Goal: Download file/media

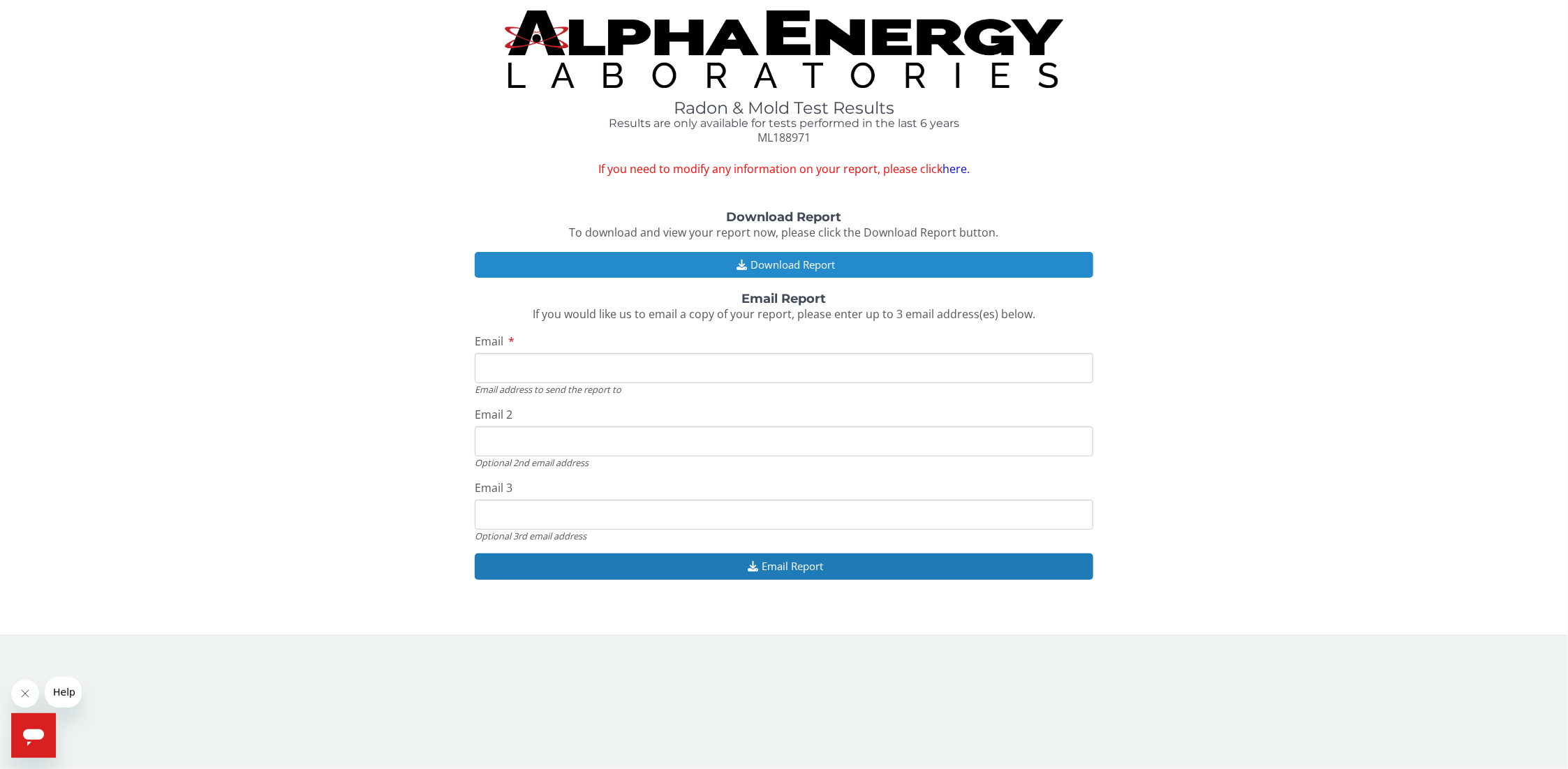
click at [782, 261] on button "Download Report" at bounding box center [783, 265] width 618 height 26
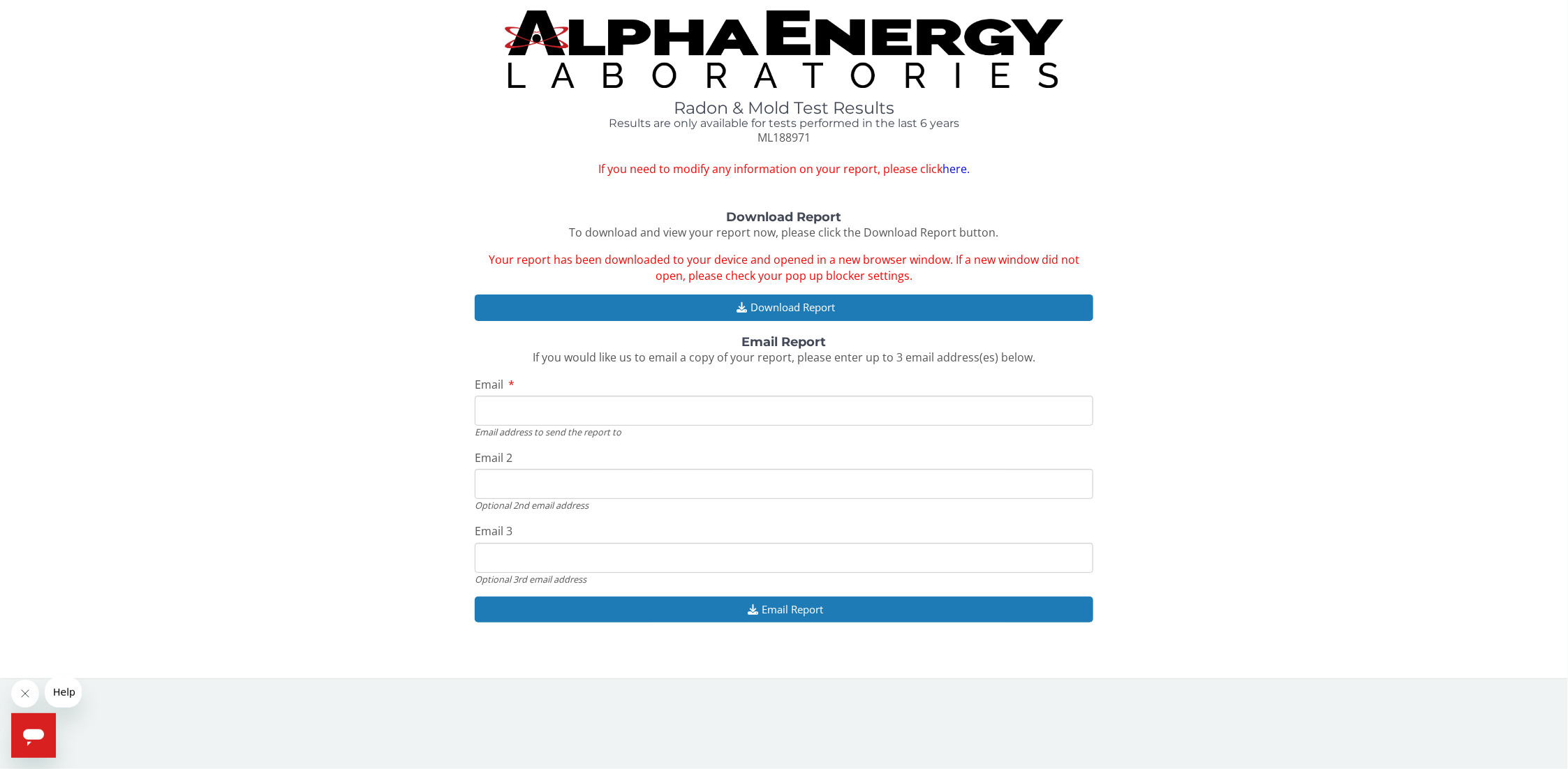
click at [527, 412] on input "Email" at bounding box center [783, 410] width 618 height 30
type input "[EMAIL_ADDRESS][DOMAIN_NAME]"
drag, startPoint x: 639, startPoint y: 487, endPoint x: 149, endPoint y: 474, distance: 490.2
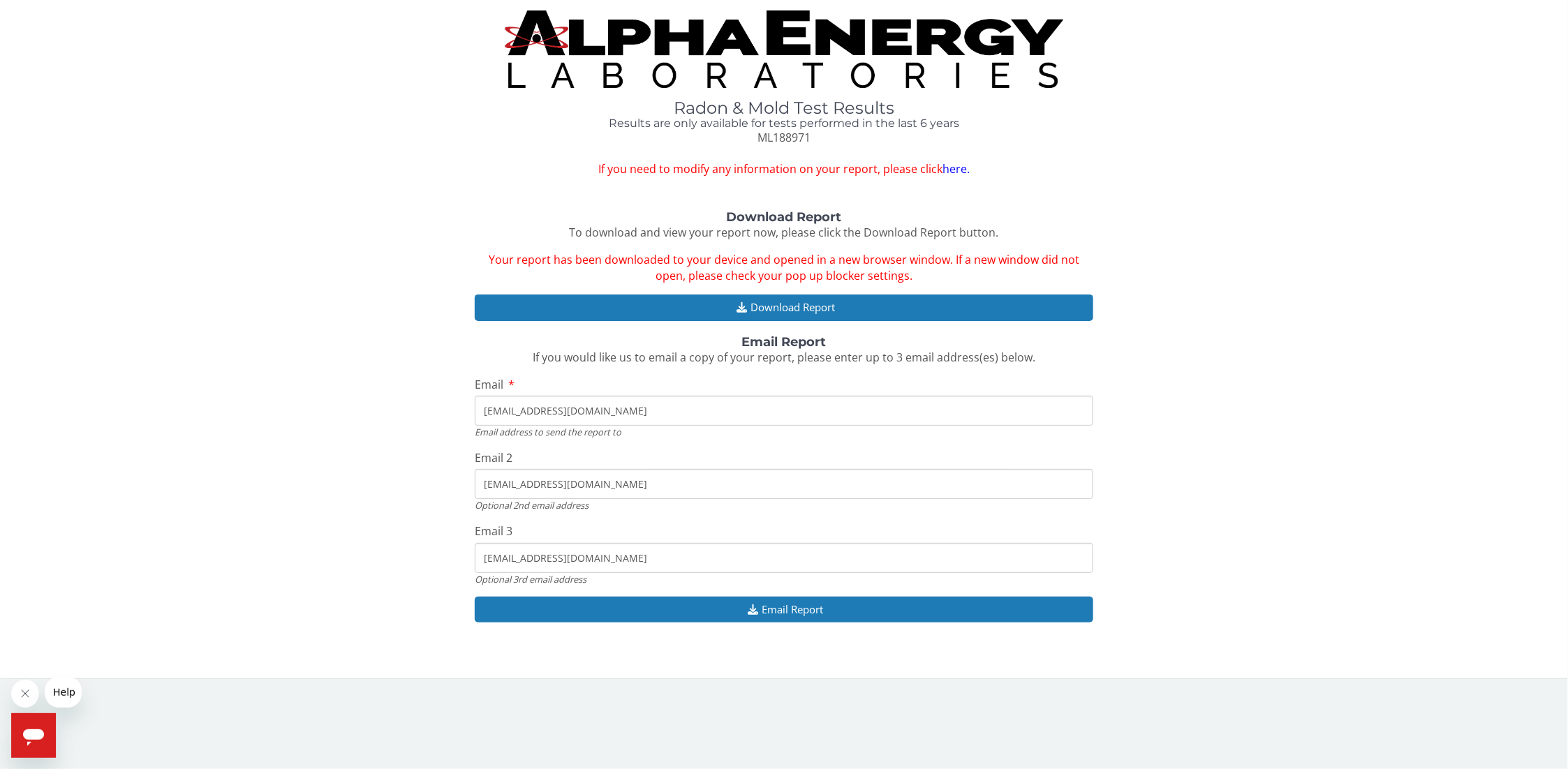
click at [145, 474] on div "Download Report To download and view your report now, please click the Download…" at bounding box center [784, 424] width 1547 height 426
drag, startPoint x: 637, startPoint y: 560, endPoint x: 185, endPoint y: 526, distance: 453.3
click at [184, 531] on div "Download Report To download and view your report now, please click the Download…" at bounding box center [784, 424] width 1547 height 426
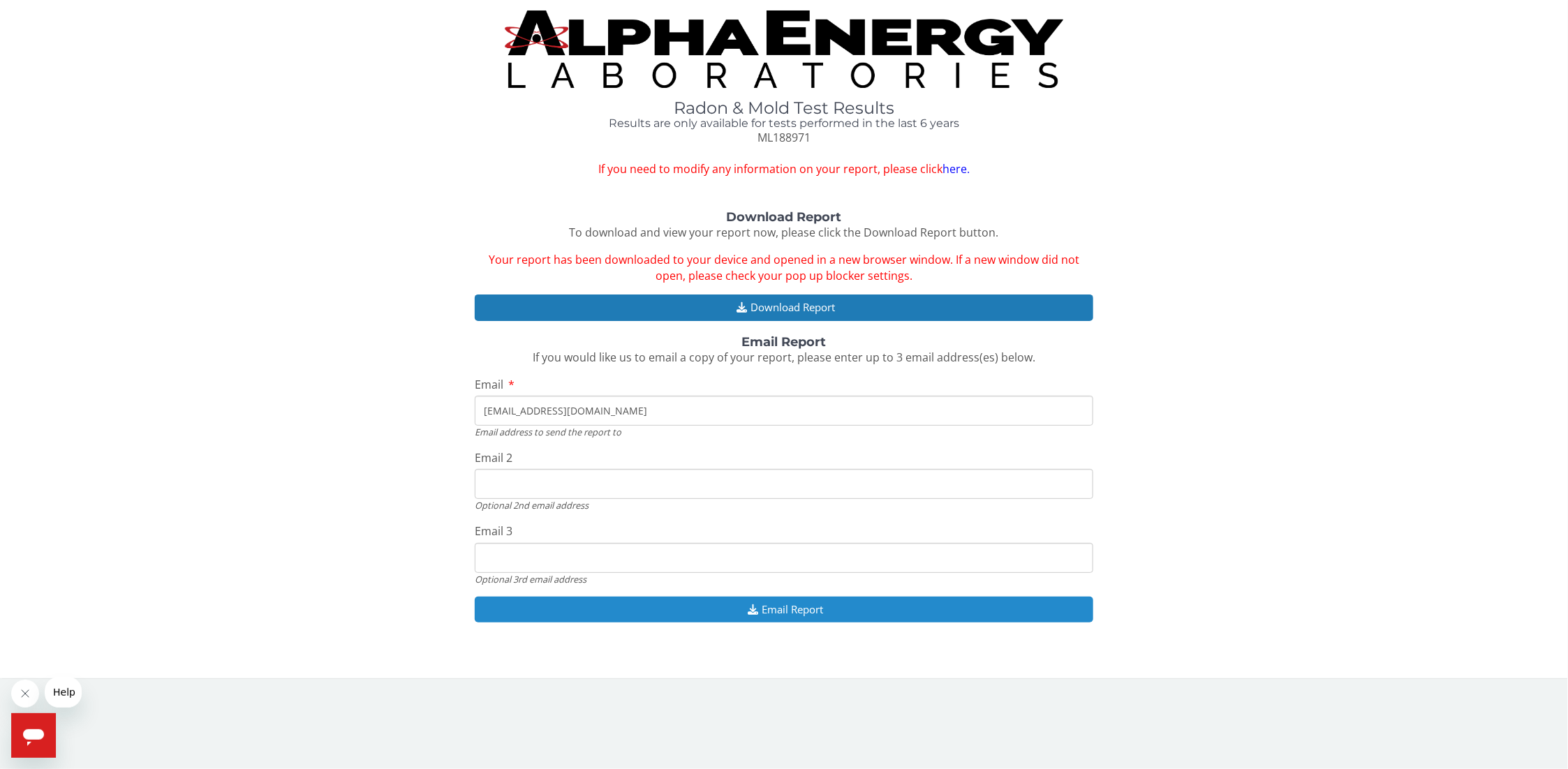
click at [792, 612] on button "Email Report" at bounding box center [783, 609] width 618 height 26
